Goal: Transaction & Acquisition: Purchase product/service

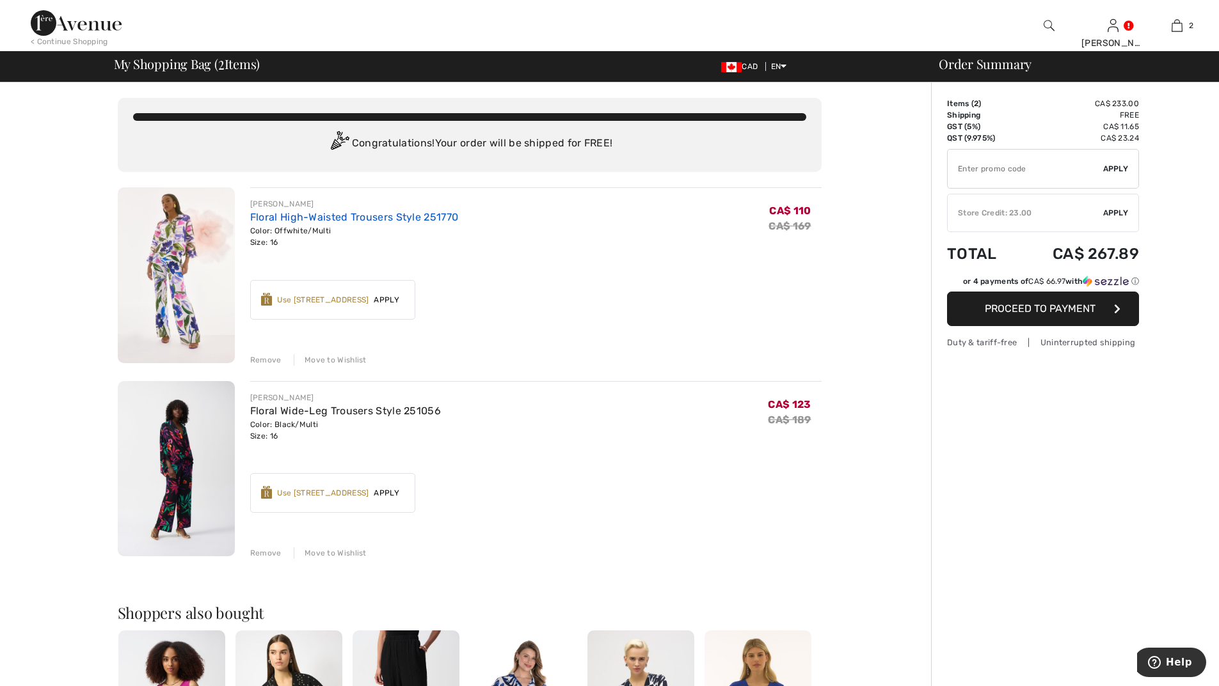
click at [299, 220] on link "Floral High-Waisted Trousers Style 251770" at bounding box center [354, 217] width 208 height 12
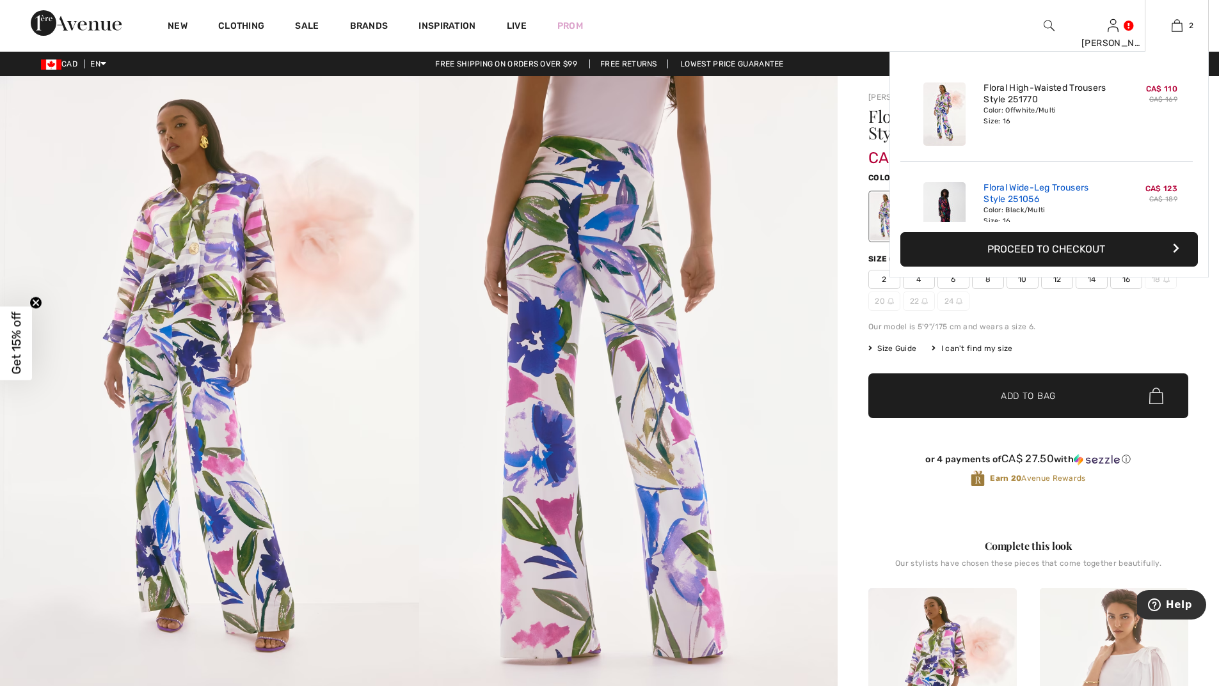
click at [1018, 192] on link "Floral Wide-Leg Trousers Style 251056" at bounding box center [1046, 193] width 126 height 23
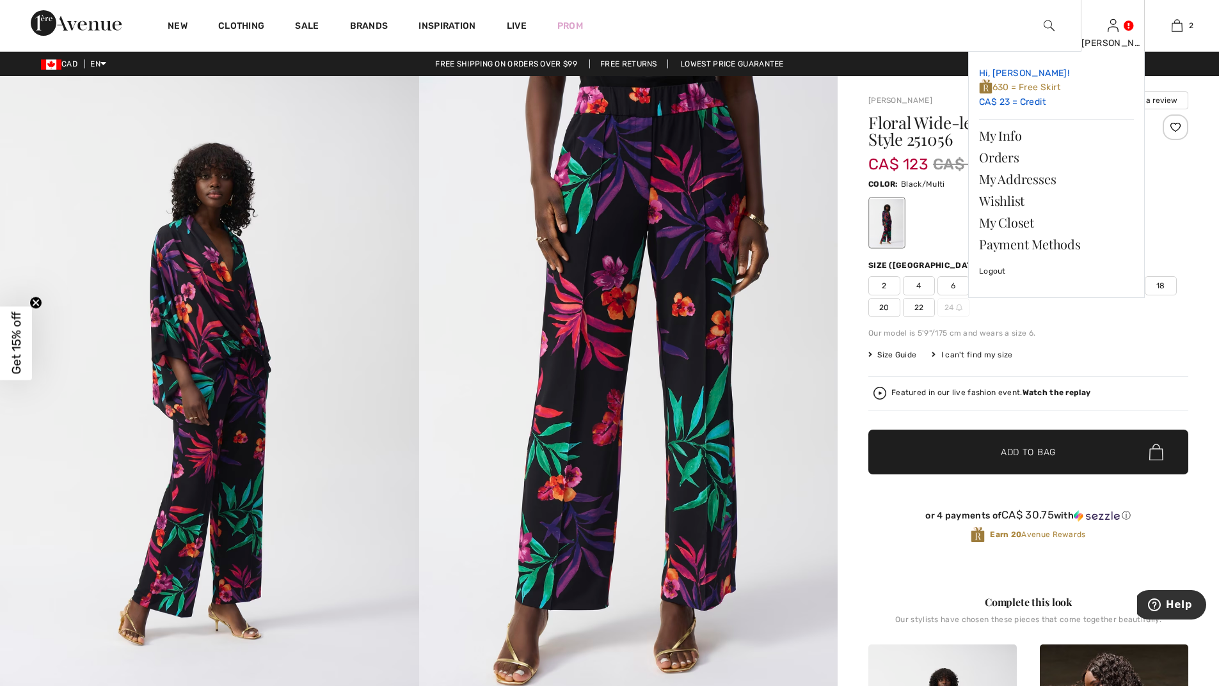
click at [983, 84] on img at bounding box center [985, 87] width 13 height 16
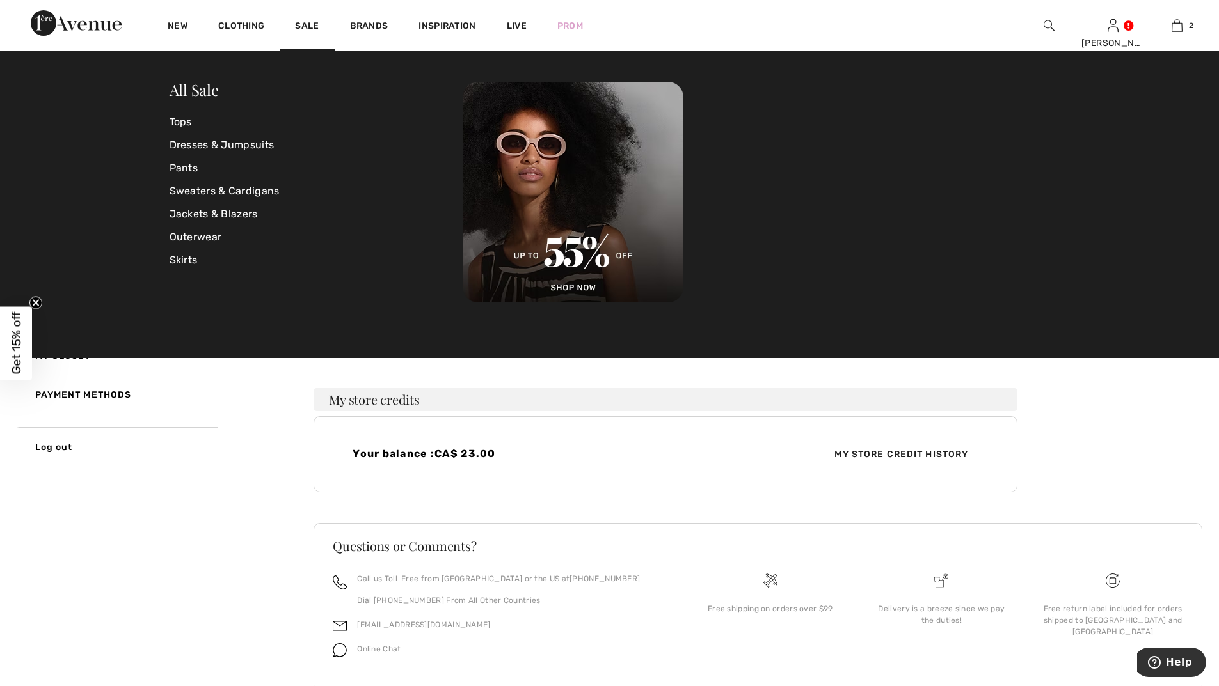
drag, startPoint x: 551, startPoint y: 439, endPoint x: 683, endPoint y: 451, distance: 131.7
click at [555, 440] on div "Your balance : CA$ 23.00 My Store Credit History" at bounding box center [665, 454] width 704 height 76
click at [1168, 424] on div "Hello Bess, Welcome to the Avenue! My Rewards Congrats! You have 630 Rewards My…" at bounding box center [757, 416] width 889 height 615
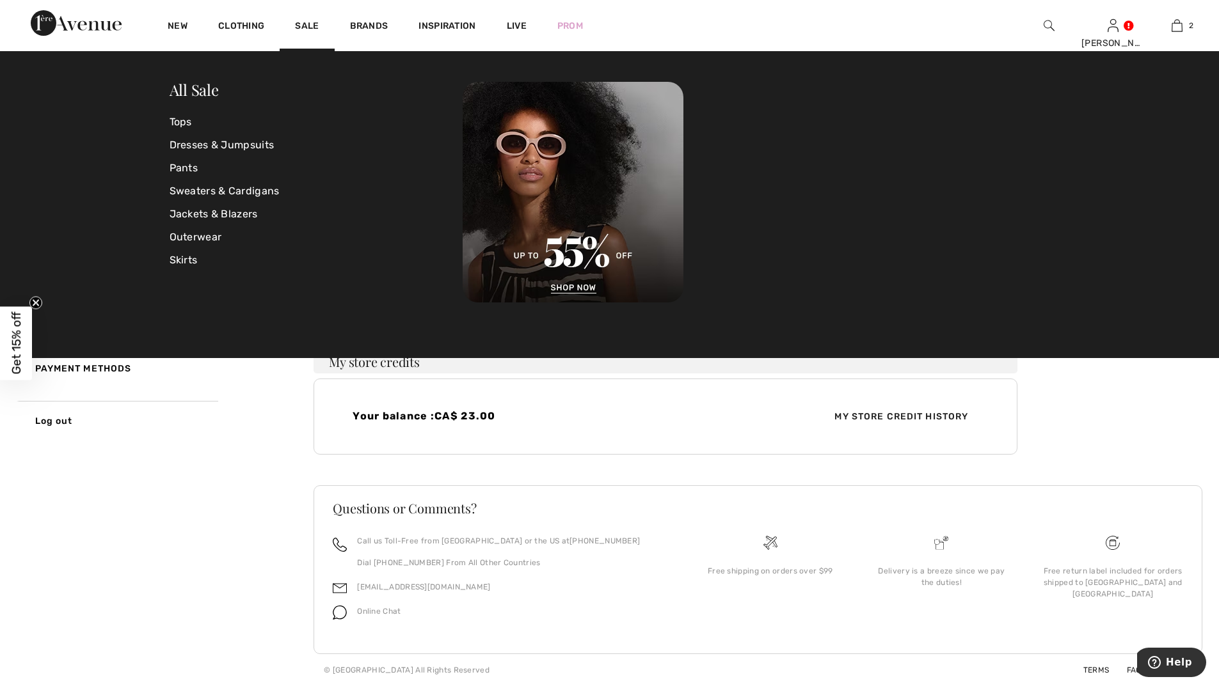
drag, startPoint x: 1102, startPoint y: 427, endPoint x: 1103, endPoint y: 405, distance: 22.4
click at [1103, 406] on div "Hello Bess, Welcome to the Avenue! My Rewards Congrats! You have 630 Rewards My…" at bounding box center [757, 379] width 889 height 615
click at [130, 466] on div "My Avenue 630 rewards CA$ 23 Credit My Info Orders Wishlist My Addresses My Clo…" at bounding box center [609, 377] width 1188 height 617
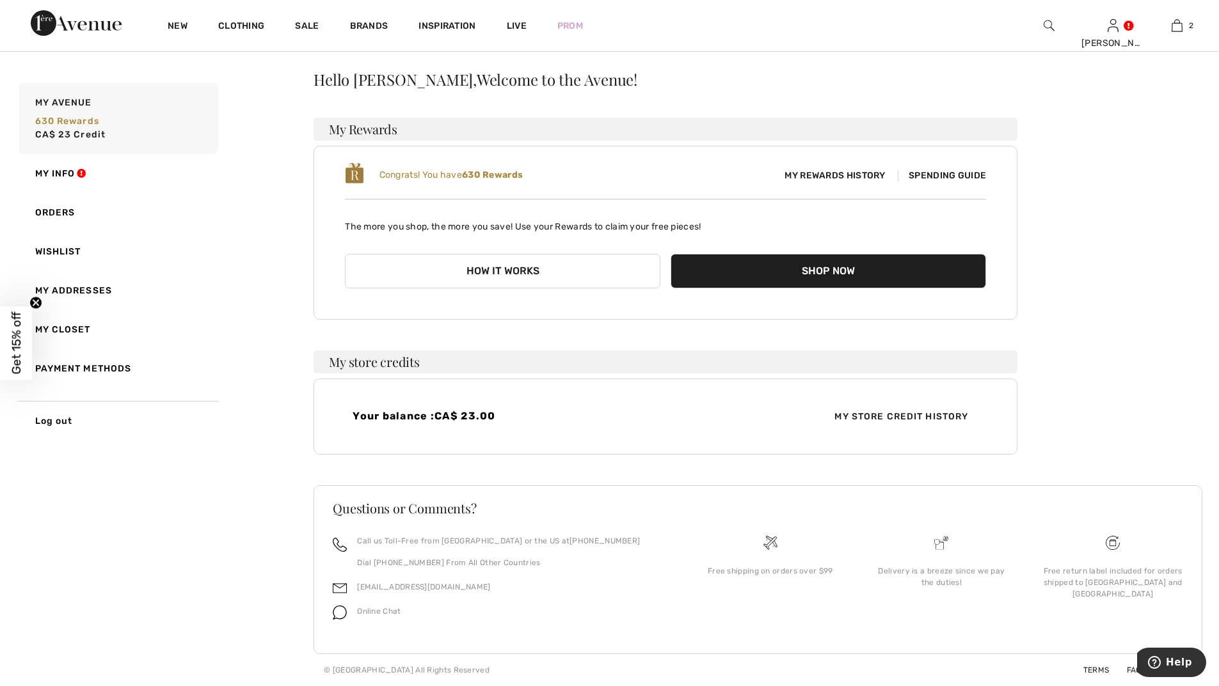
click at [946, 174] on span "Spending Guide" at bounding box center [942, 175] width 88 height 11
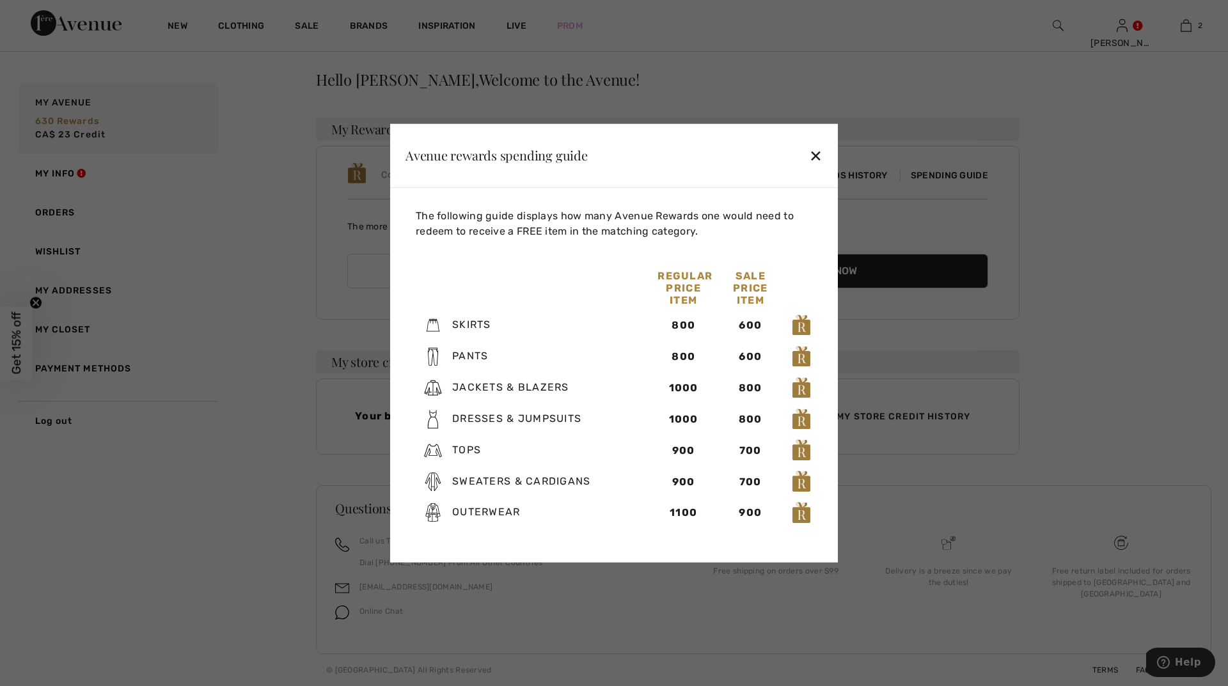
click at [814, 156] on div "✕" at bounding box center [815, 155] width 13 height 27
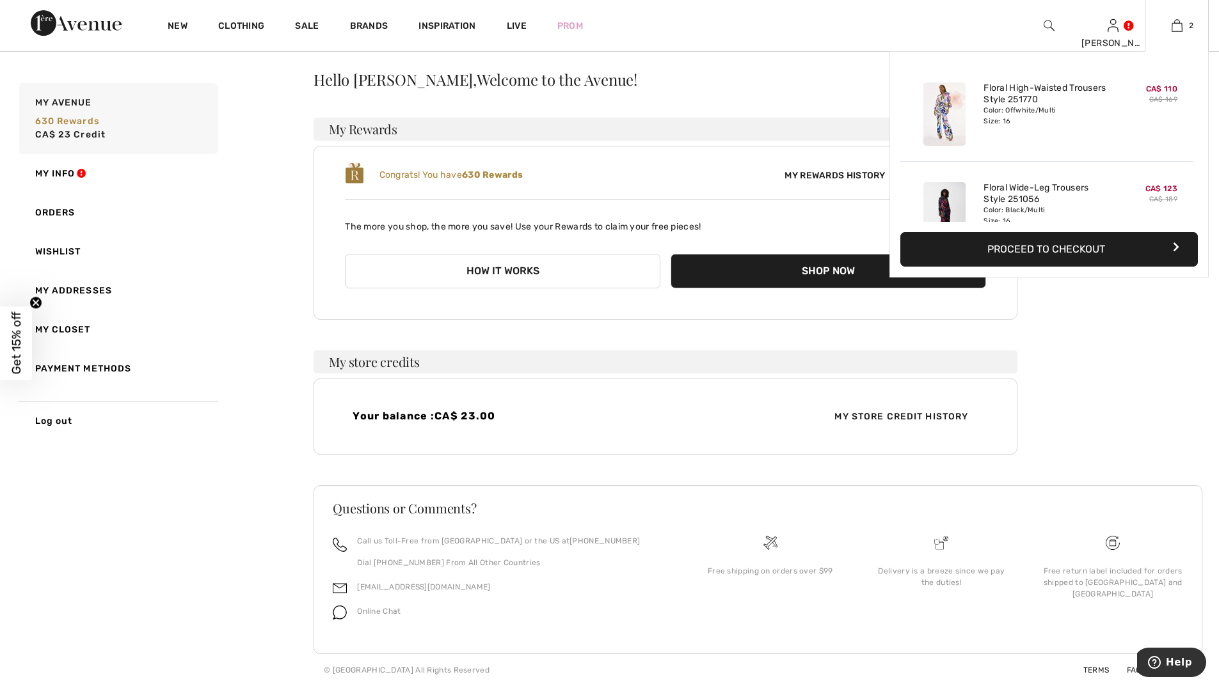
click at [1069, 260] on button "Proceed to Checkout" at bounding box center [1048, 249] width 297 height 35
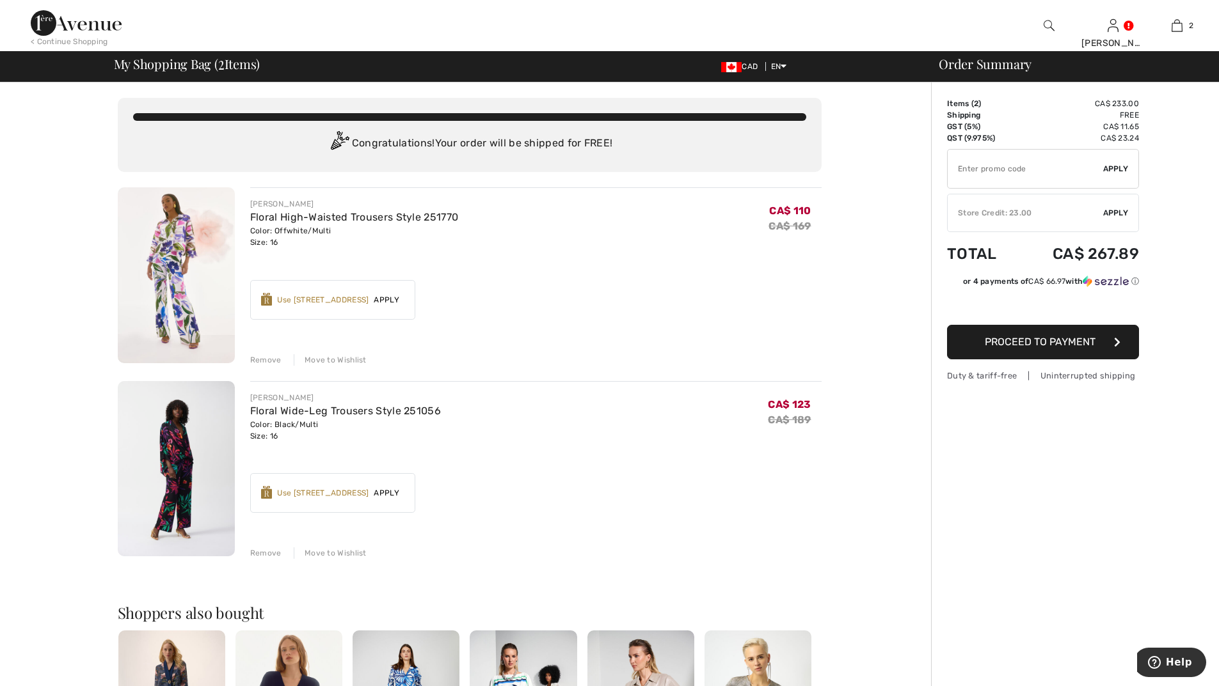
click at [1123, 212] on span "Apply" at bounding box center [1116, 213] width 26 height 12
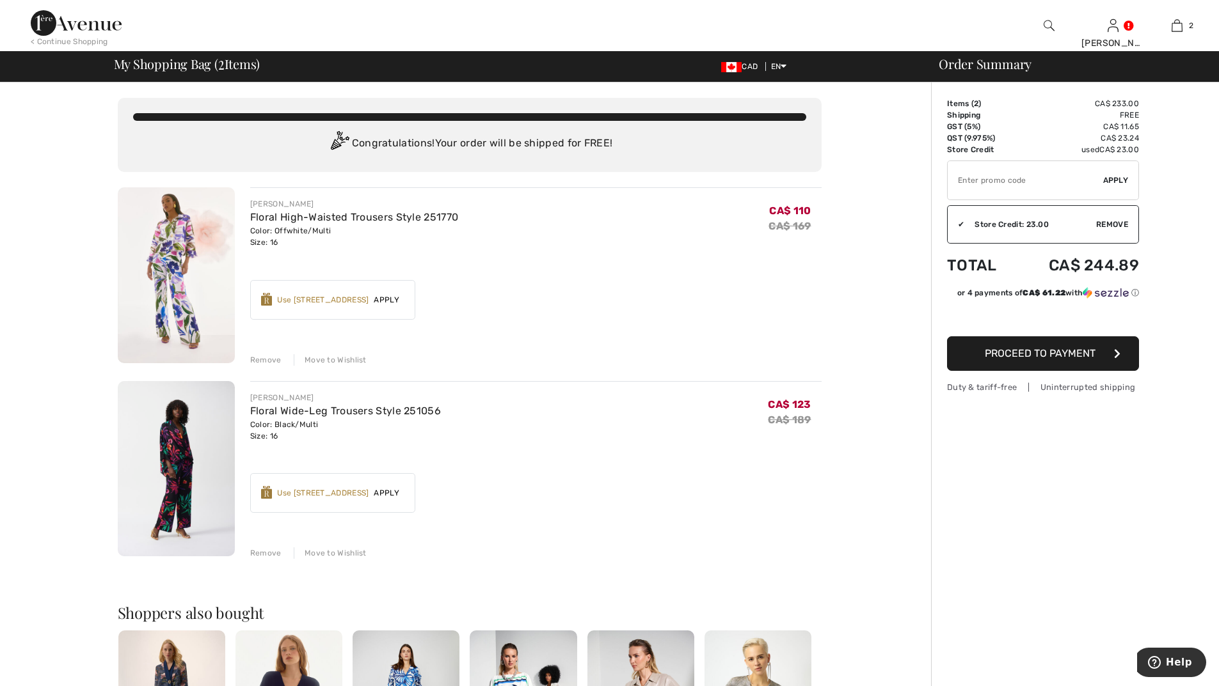
drag, startPoint x: 389, startPoint y: 494, endPoint x: 399, endPoint y: 499, distance: 11.4
click at [391, 495] on span "Apply" at bounding box center [386, 493] width 36 height 12
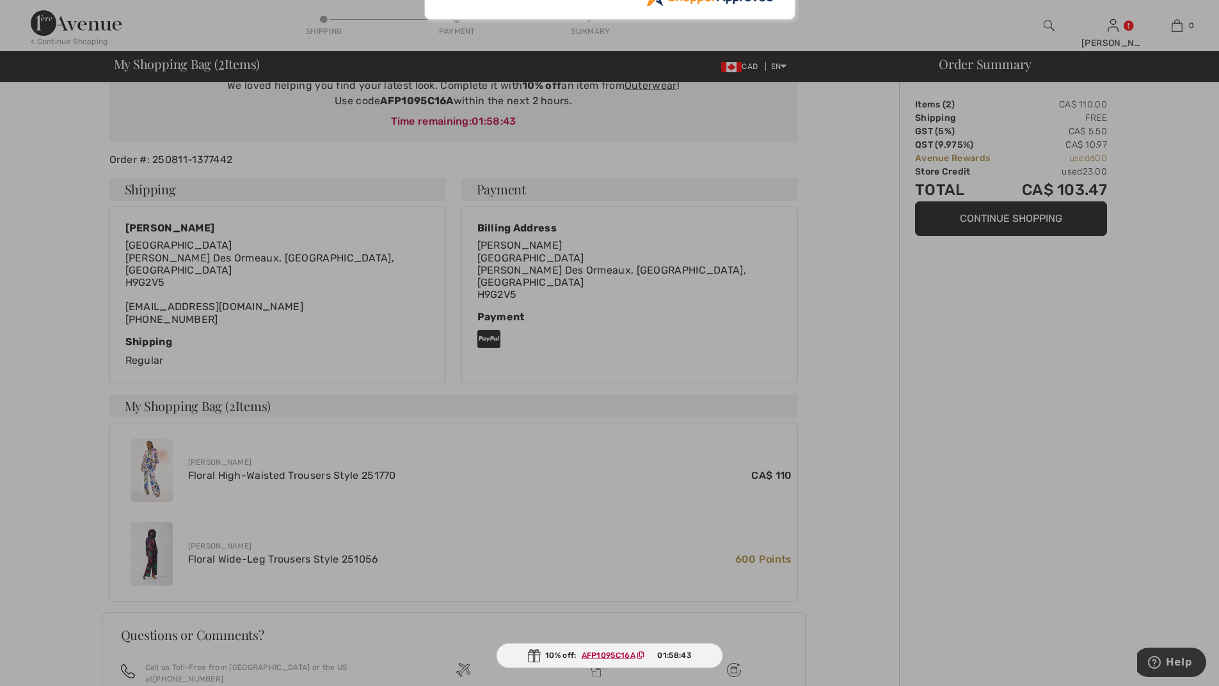
scroll to position [251, 0]
